Goal: Navigation & Orientation: Find specific page/section

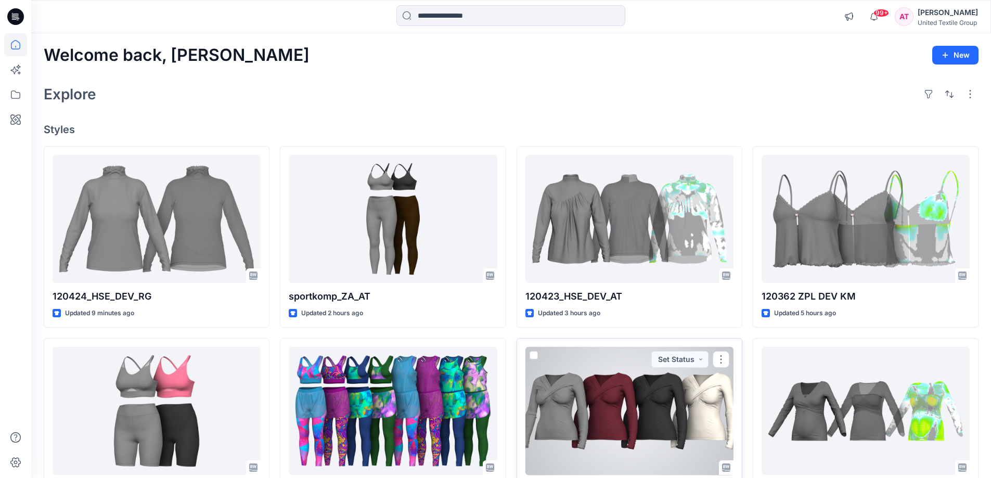
click at [601, 401] on div at bounding box center [629, 411] width 208 height 128
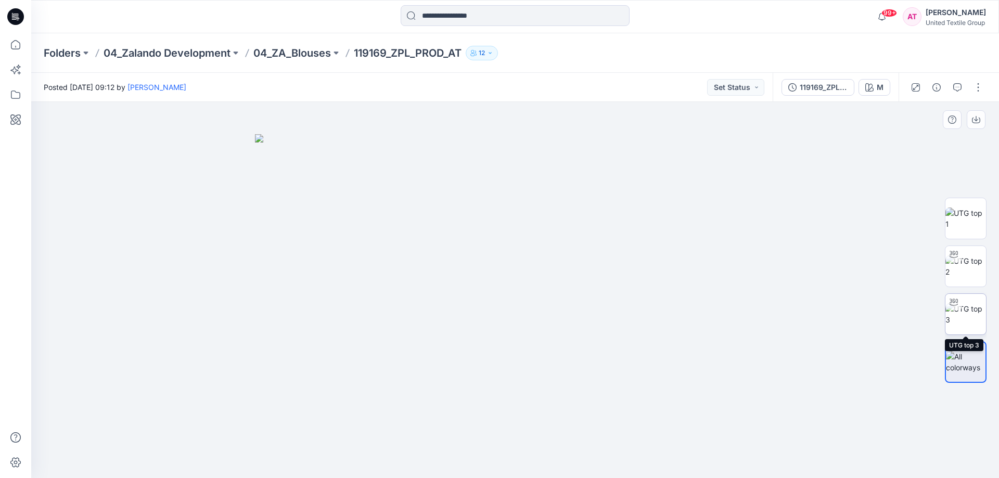
click at [968, 309] on img at bounding box center [965, 314] width 41 height 22
drag, startPoint x: 617, startPoint y: 455, endPoint x: 471, endPoint y: 458, distance: 146.7
click at [470, 458] on icon at bounding box center [516, 447] width 315 height 39
drag, startPoint x: 629, startPoint y: 452, endPoint x: 564, endPoint y: 459, distance: 64.9
click at [564, 459] on icon at bounding box center [516, 447] width 315 height 39
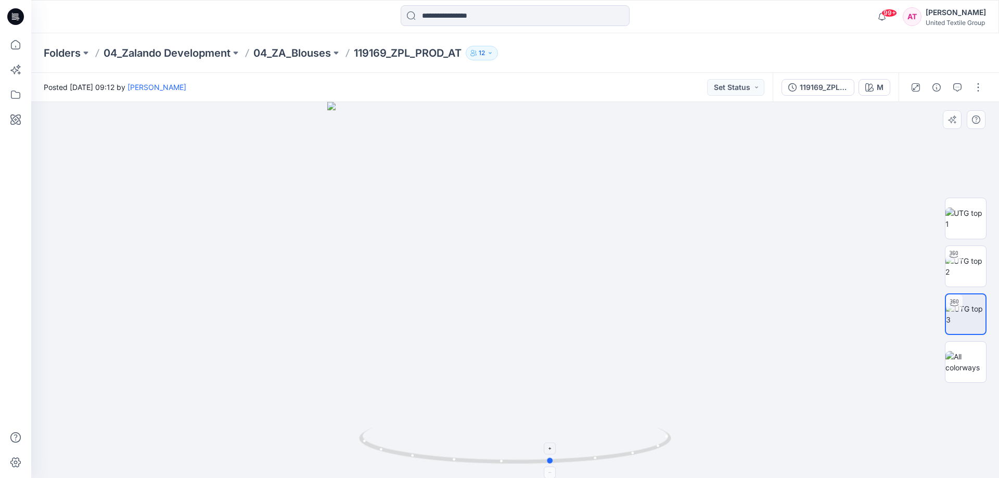
drag, startPoint x: 611, startPoint y: 464, endPoint x: 599, endPoint y: 463, distance: 11.5
click at [599, 463] on icon at bounding box center [516, 447] width 315 height 39
click at [14, 44] on icon at bounding box center [15, 44] width 23 height 23
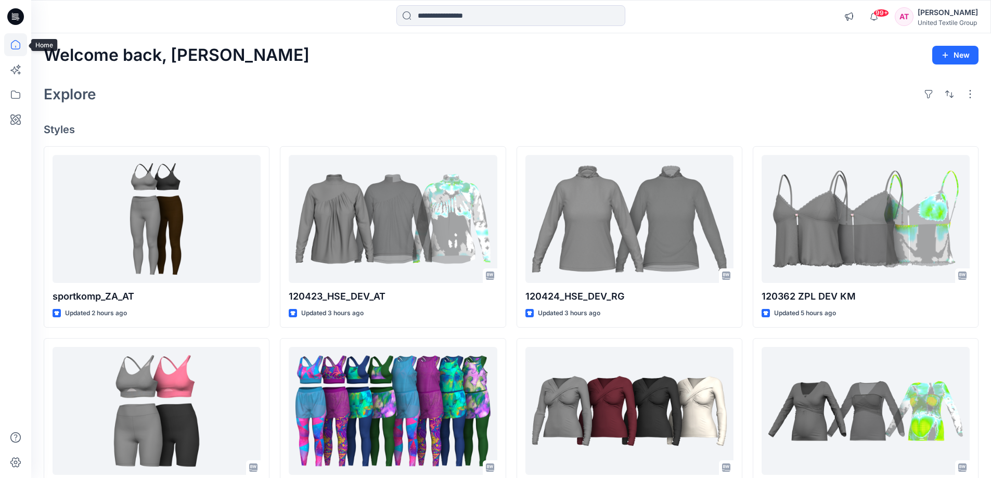
click at [15, 47] on icon at bounding box center [15, 44] width 23 height 23
